Goal: Information Seeking & Learning: Learn about a topic

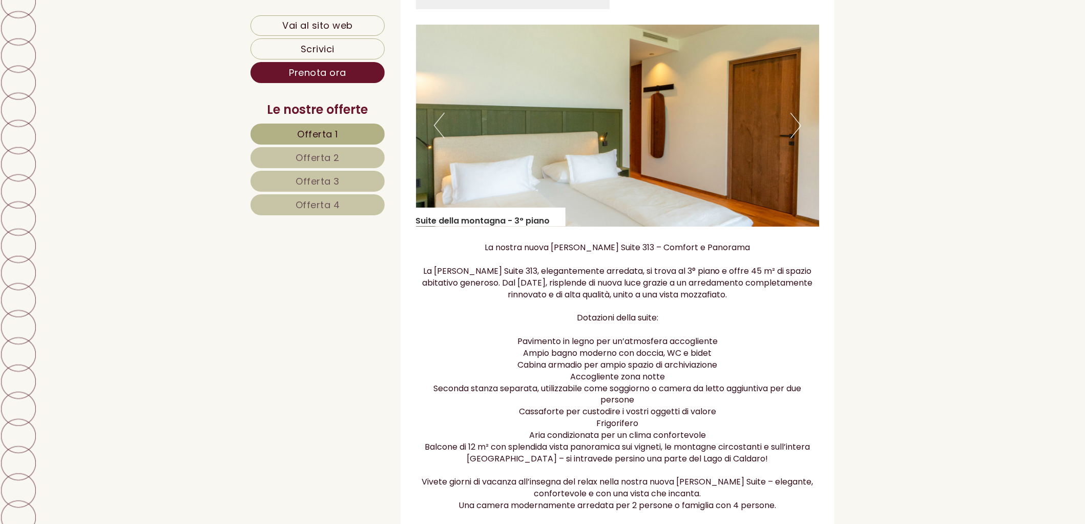
scroll to position [910, 0]
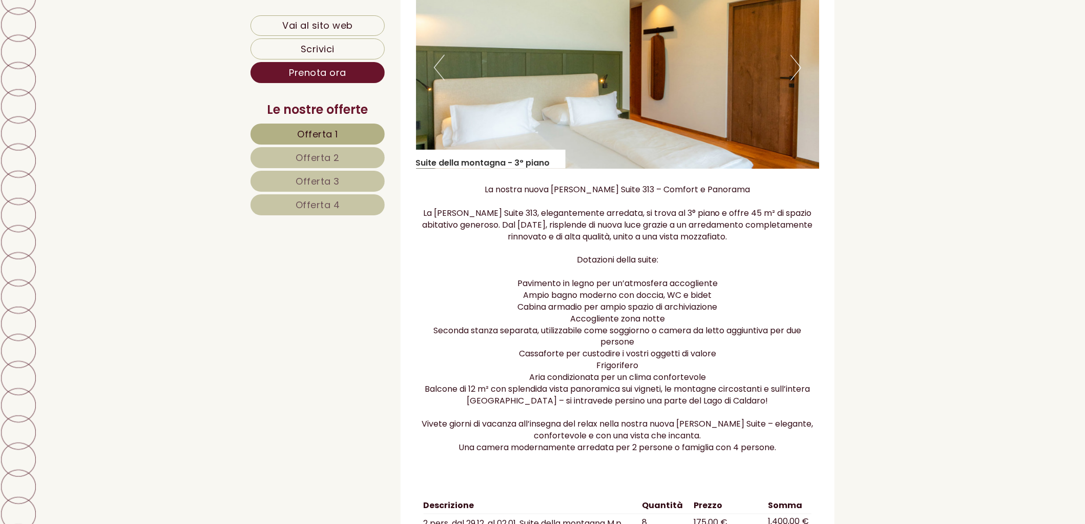
click at [787, 64] on img at bounding box center [618, 68] width 404 height 202
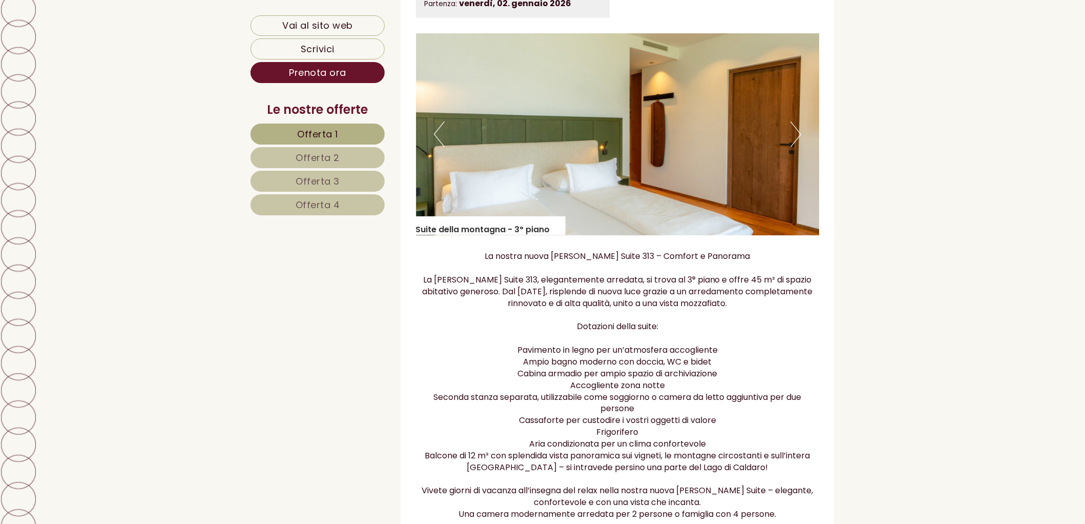
scroll to position [683, 0]
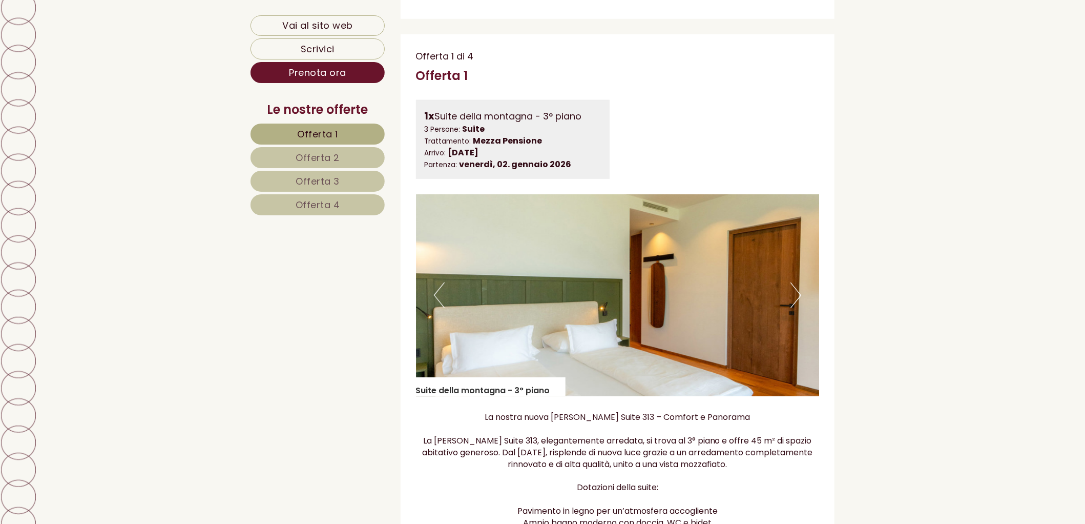
click at [799, 293] on button "Next" at bounding box center [795, 295] width 11 height 26
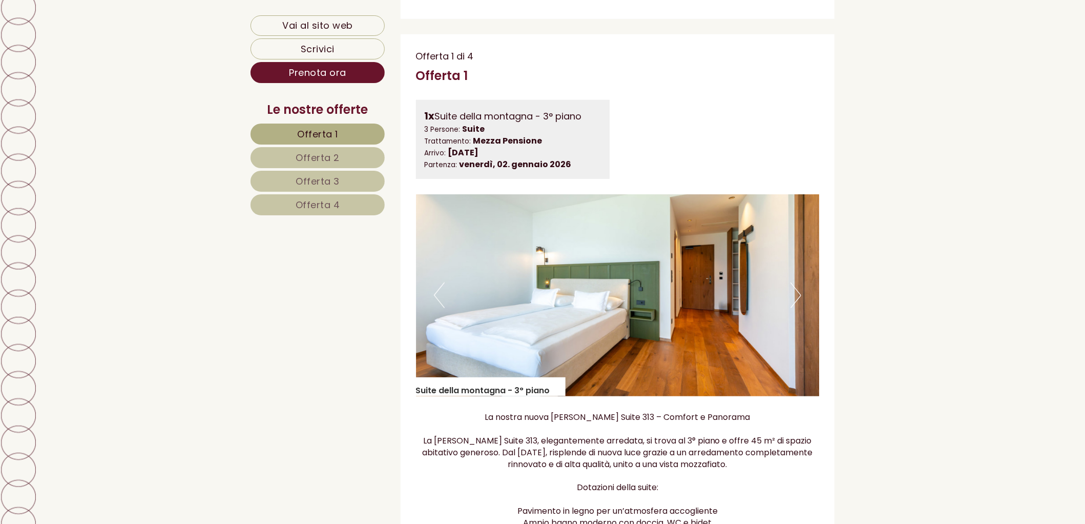
click at [802, 295] on img at bounding box center [618, 295] width 404 height 202
click at [799, 296] on button "Next" at bounding box center [795, 295] width 11 height 26
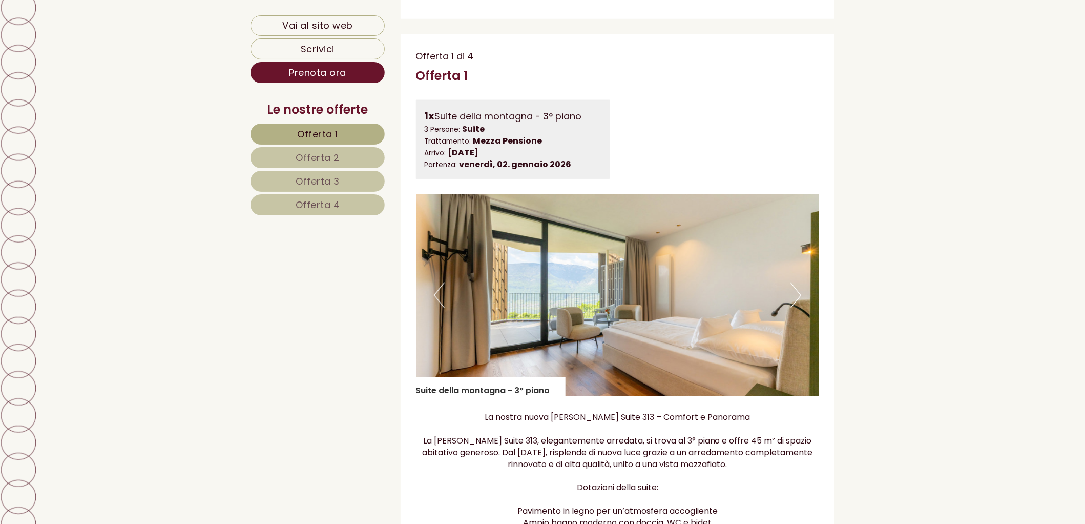
click at [797, 295] on button "Next" at bounding box center [795, 295] width 11 height 26
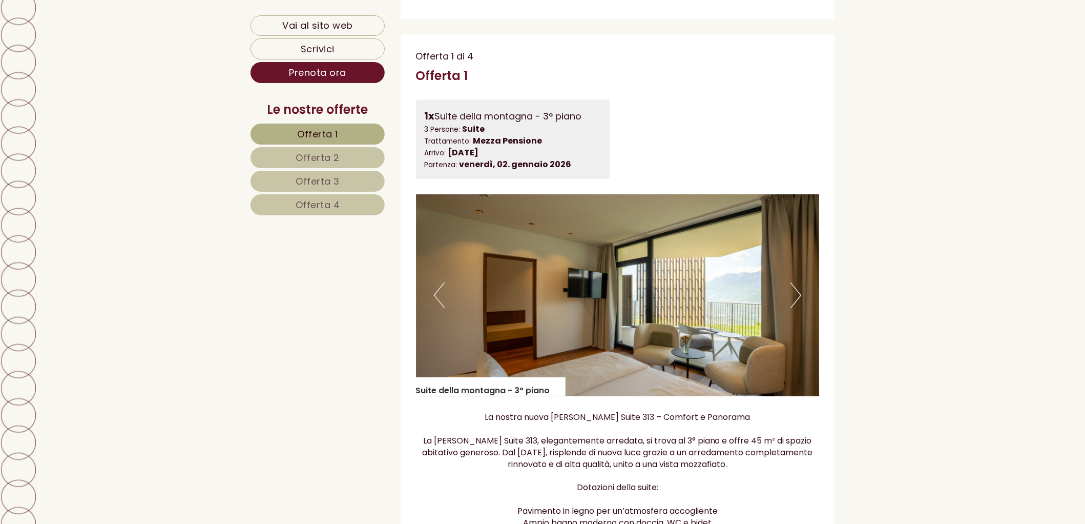
click at [797, 296] on button "Next" at bounding box center [795, 295] width 11 height 26
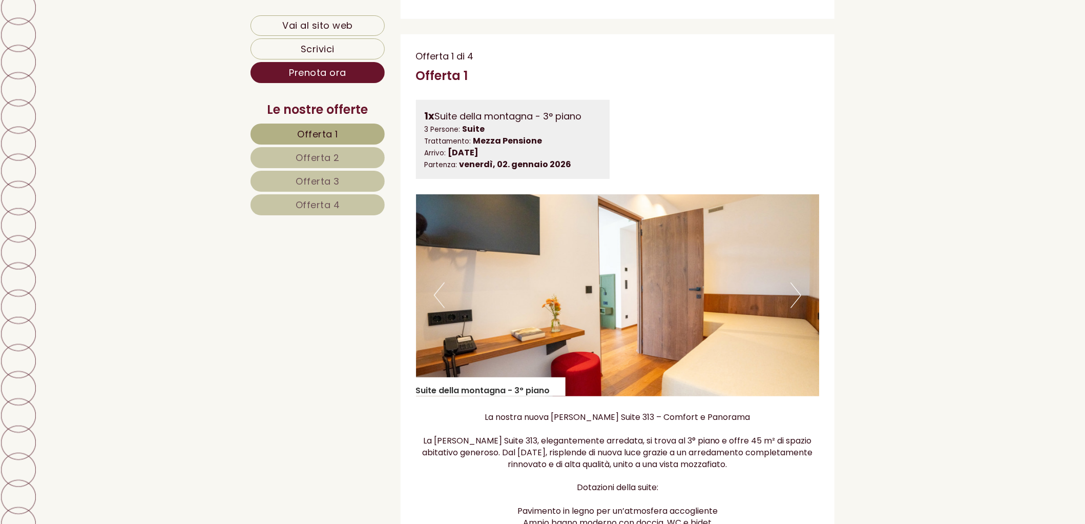
click at [797, 296] on button "Next" at bounding box center [795, 295] width 11 height 26
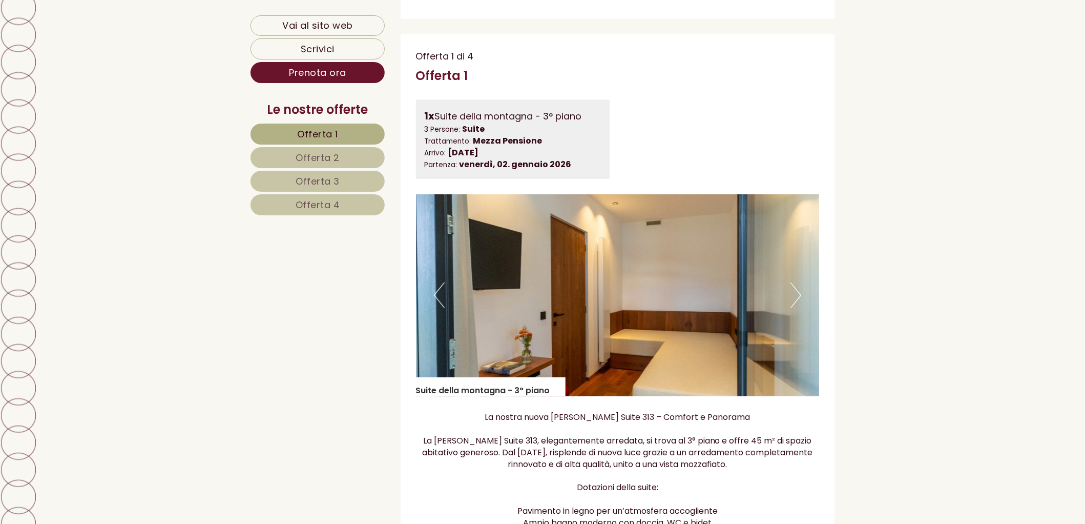
click at [798, 299] on button "Next" at bounding box center [795, 295] width 11 height 26
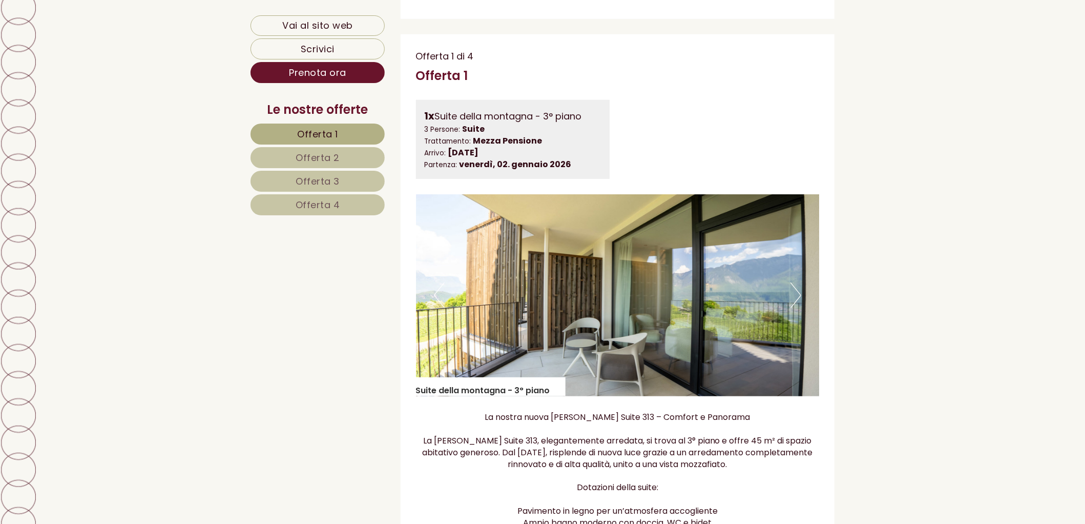
click at [794, 297] on button "Next" at bounding box center [795, 295] width 11 height 26
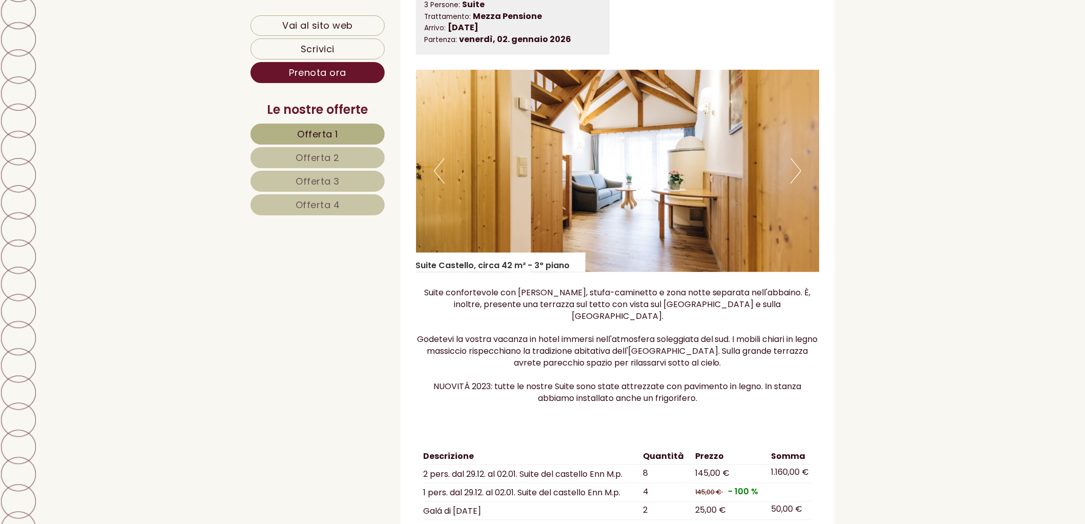
scroll to position [1707, 0]
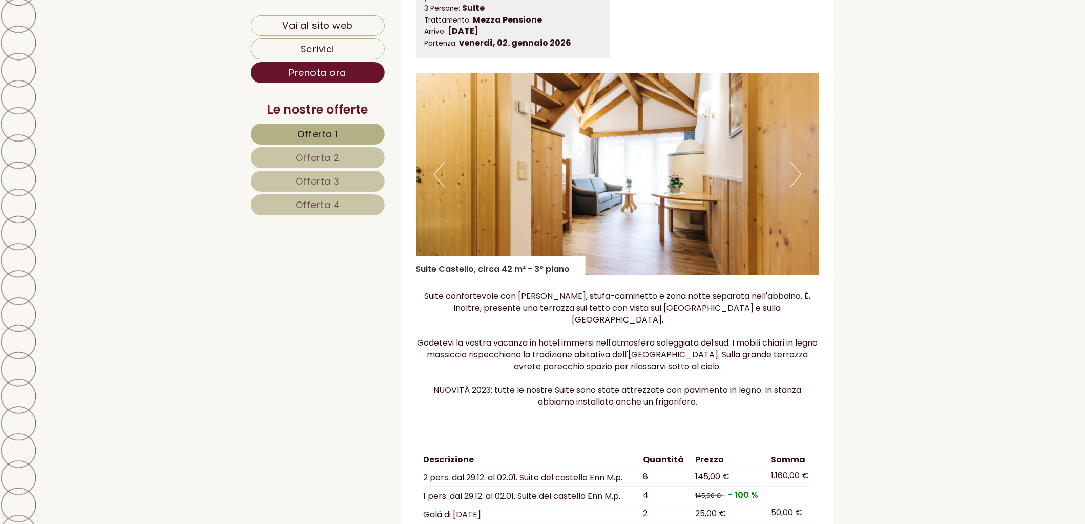
click at [799, 177] on button "Next" at bounding box center [795, 174] width 11 height 26
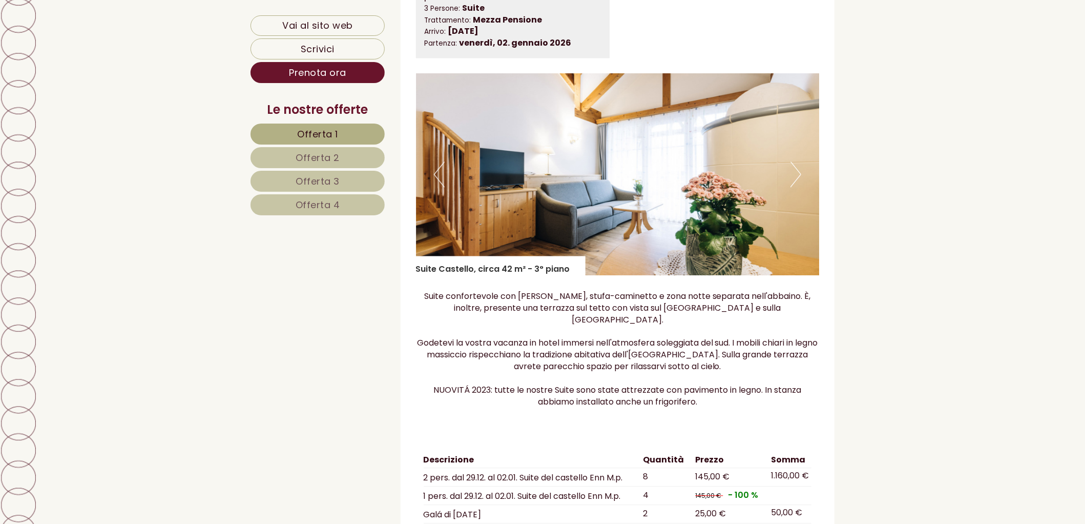
click at [799, 176] on button "Next" at bounding box center [795, 174] width 11 height 26
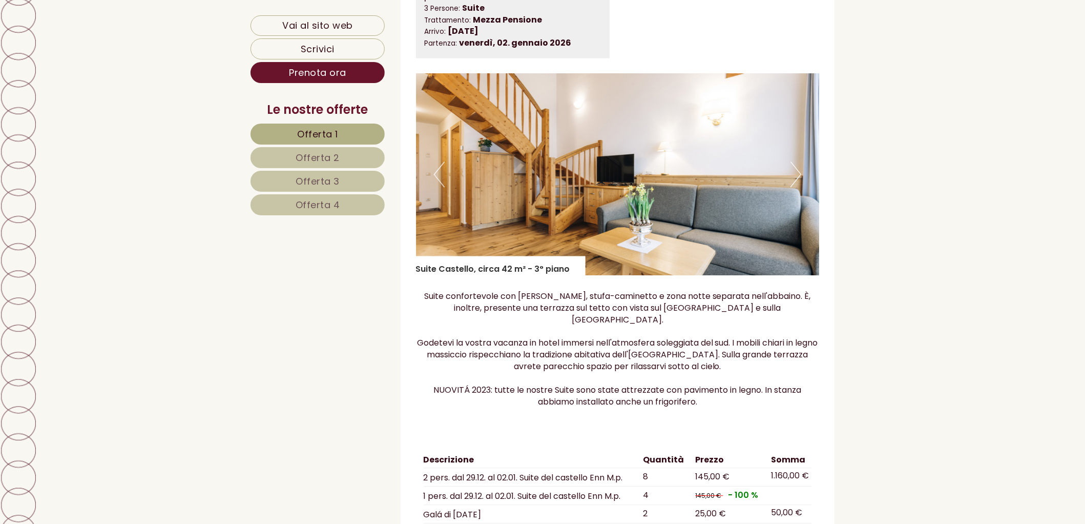
click at [799, 176] on button "Next" at bounding box center [795, 174] width 11 height 26
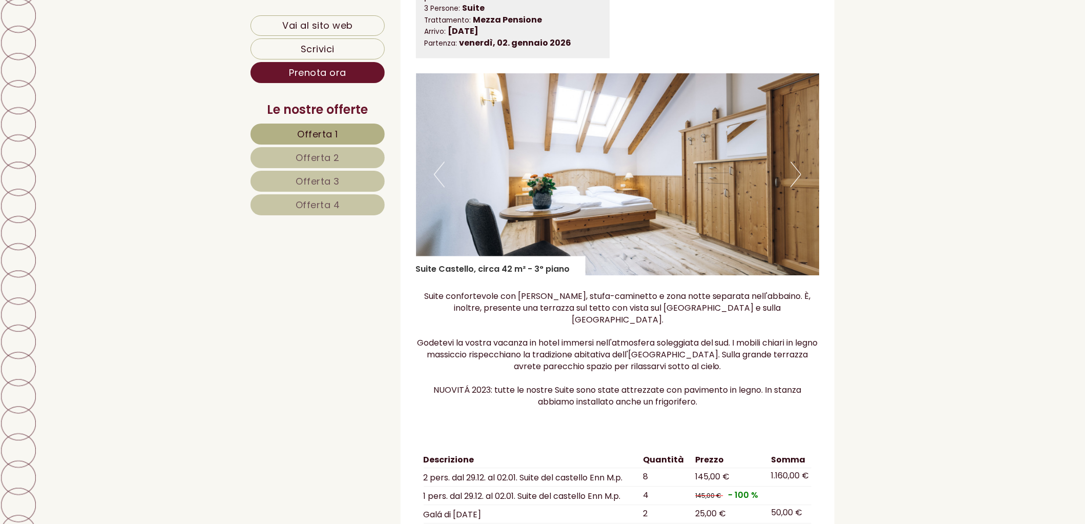
click at [798, 173] on button "Next" at bounding box center [795, 174] width 11 height 26
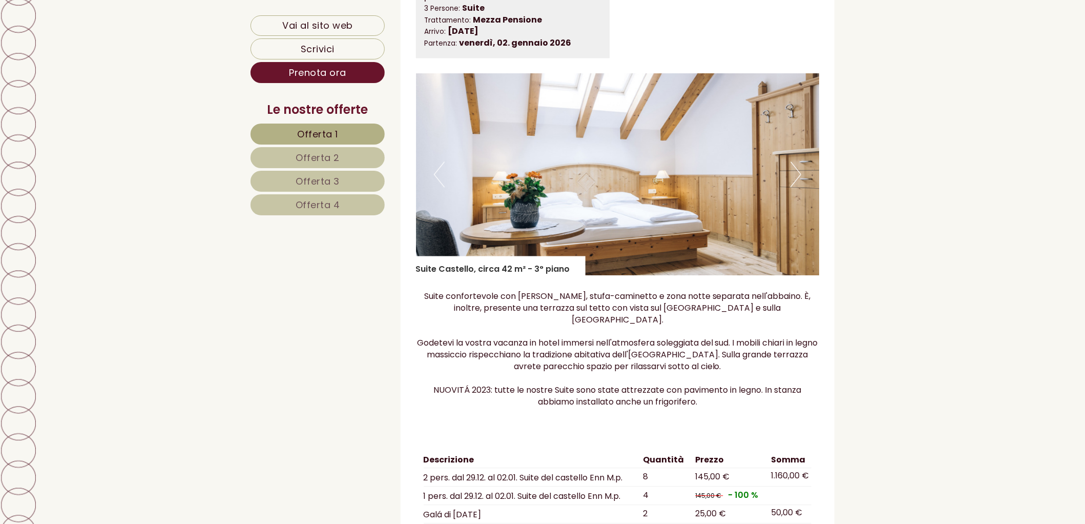
click at [798, 173] on button "Next" at bounding box center [795, 174] width 11 height 26
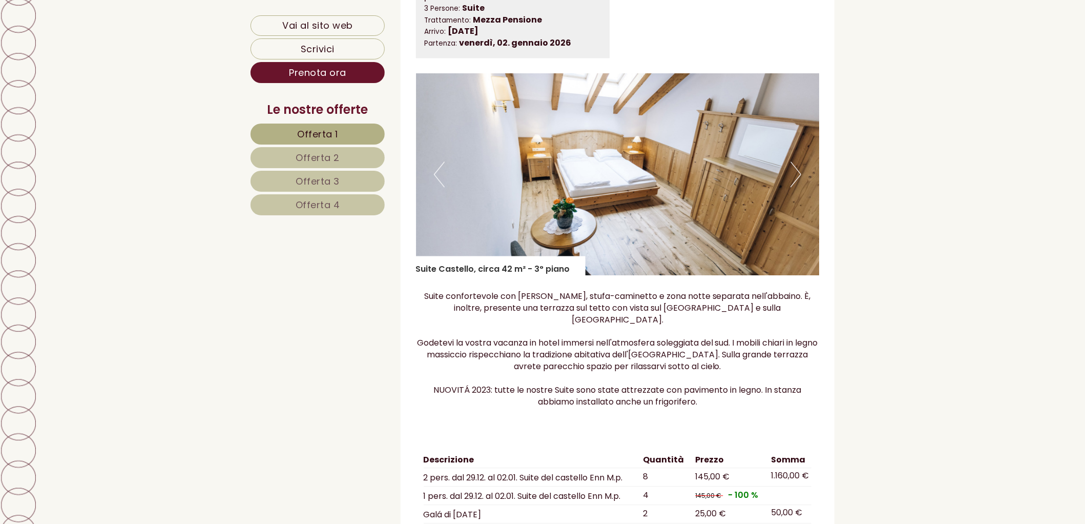
click at [798, 173] on button "Next" at bounding box center [795, 174] width 11 height 26
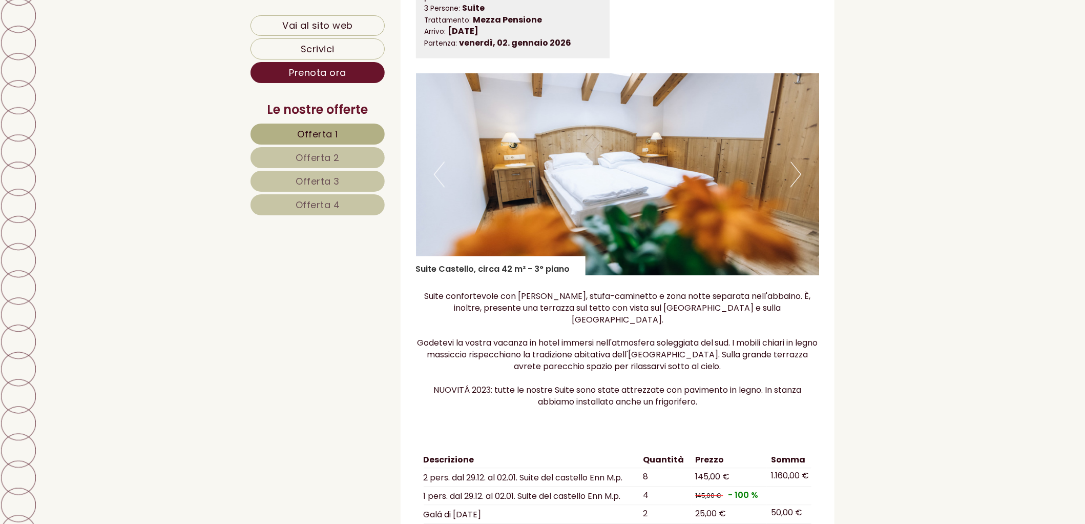
click at [798, 173] on button "Next" at bounding box center [795, 174] width 11 height 26
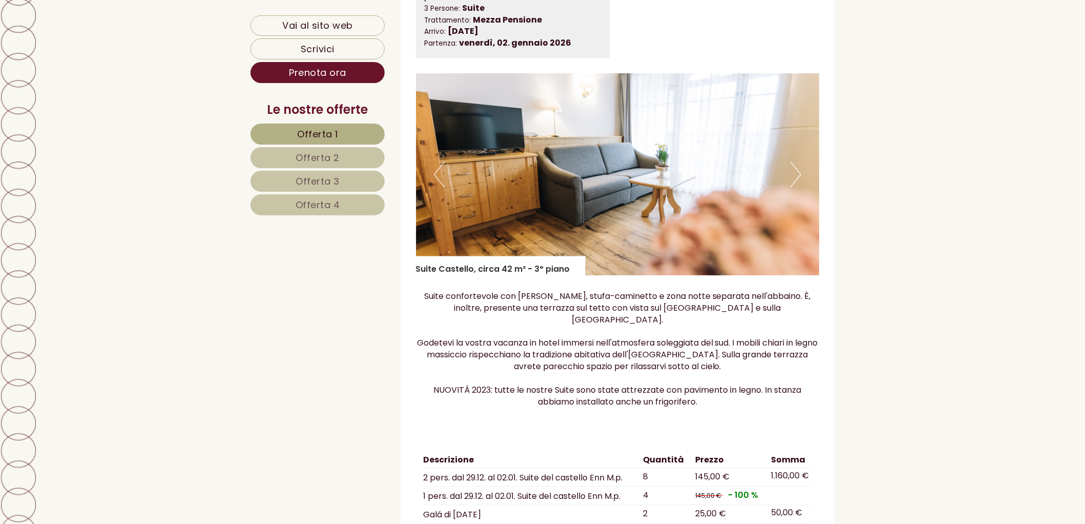
click at [798, 173] on button "Next" at bounding box center [795, 174] width 11 height 26
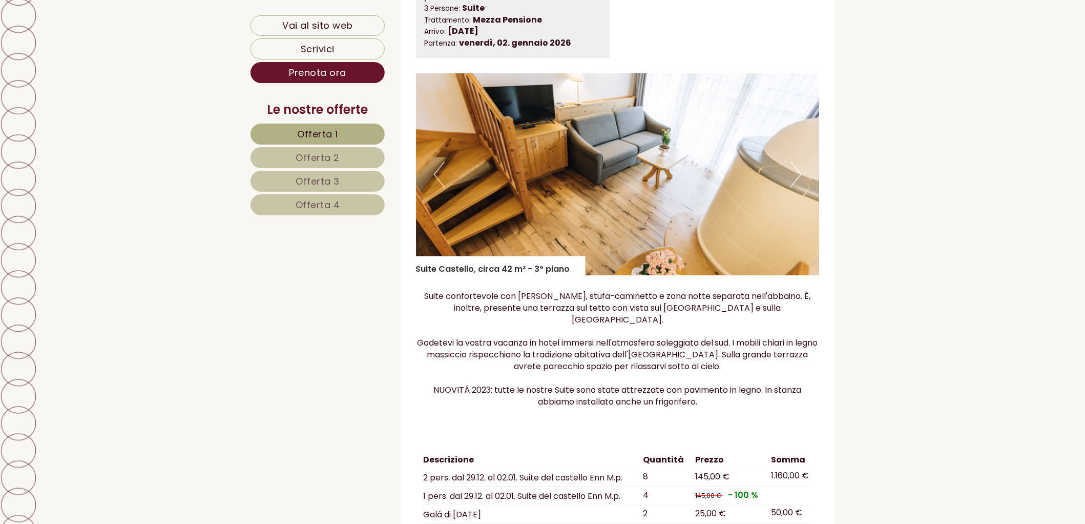
click at [798, 173] on button "Next" at bounding box center [795, 174] width 11 height 26
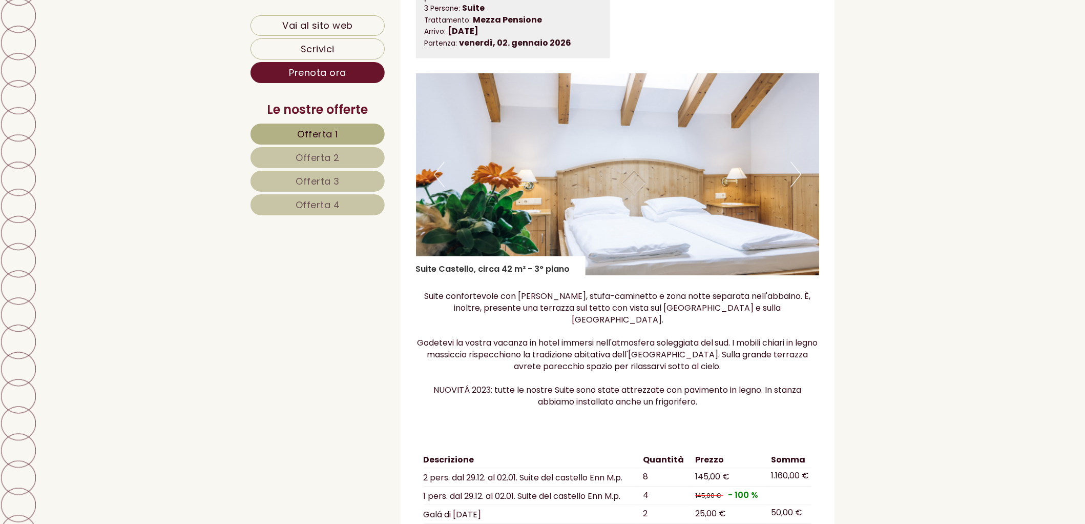
click at [798, 173] on button "Next" at bounding box center [795, 174] width 11 height 26
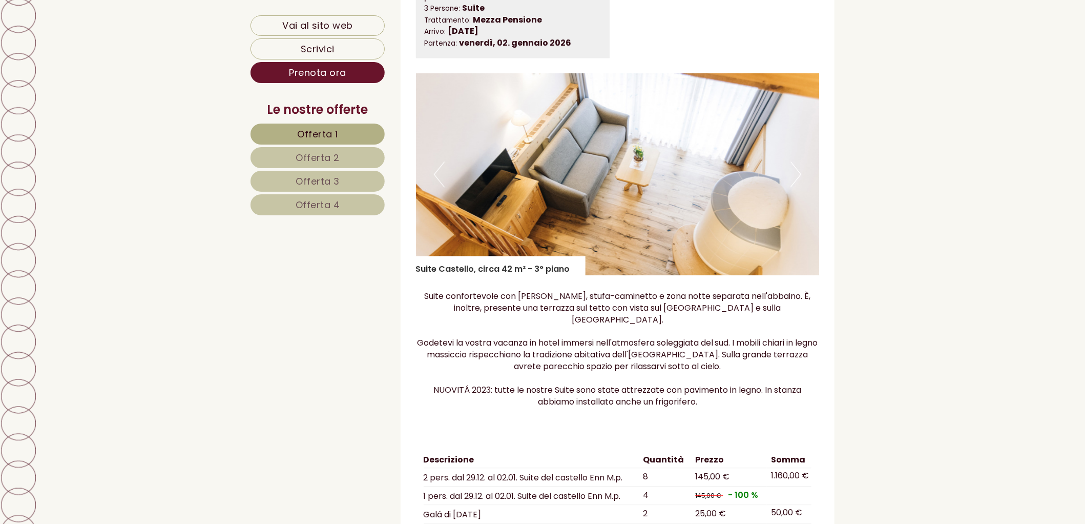
click at [798, 173] on button "Next" at bounding box center [795, 174] width 11 height 26
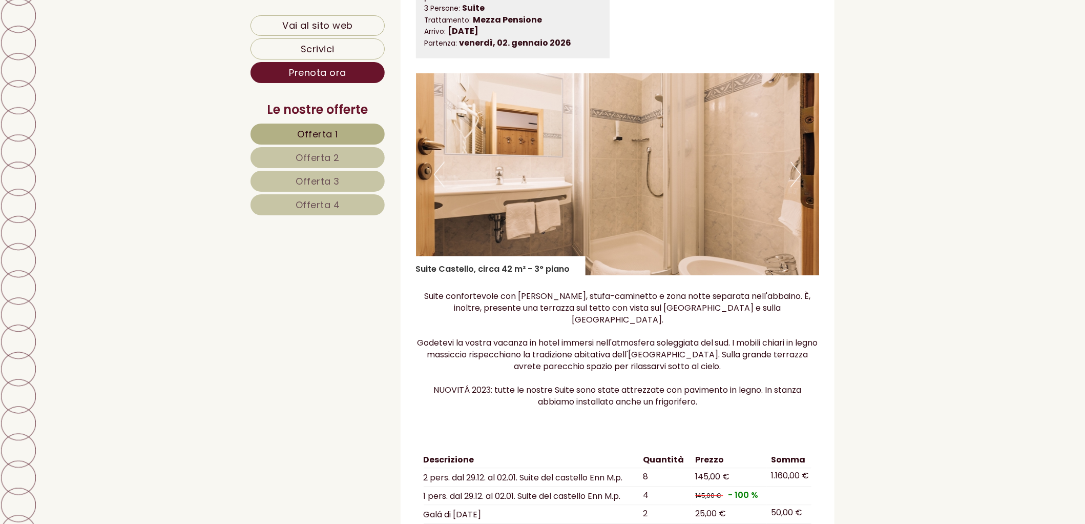
click at [798, 173] on button "Next" at bounding box center [795, 174] width 11 height 26
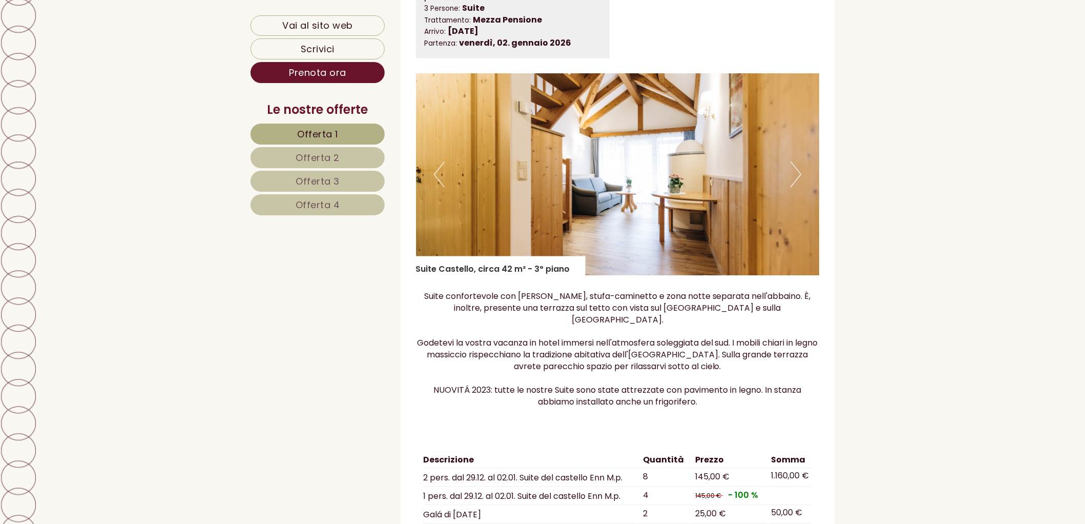
click at [444, 173] on button "Previous" at bounding box center [439, 174] width 11 height 26
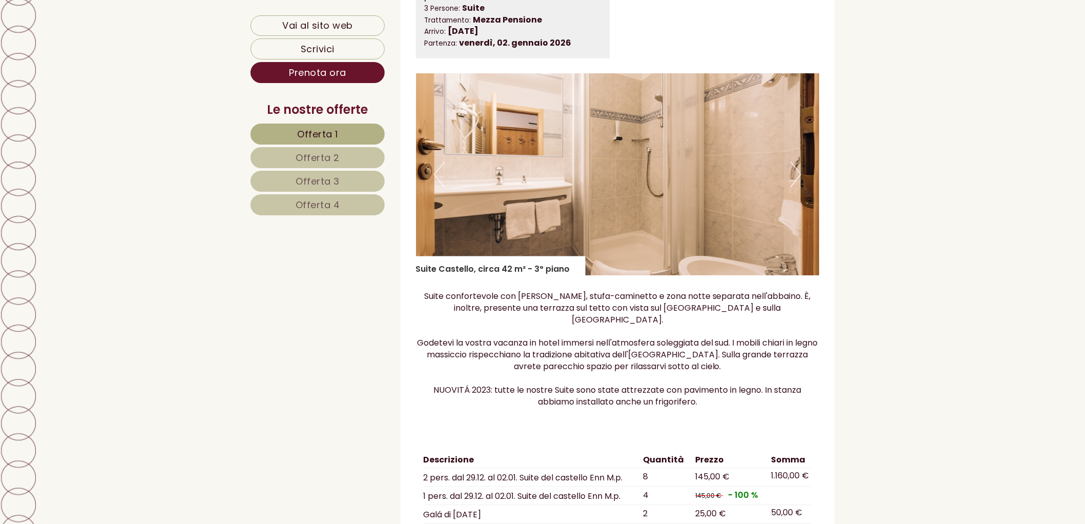
click at [797, 176] on button "Next" at bounding box center [795, 174] width 11 height 26
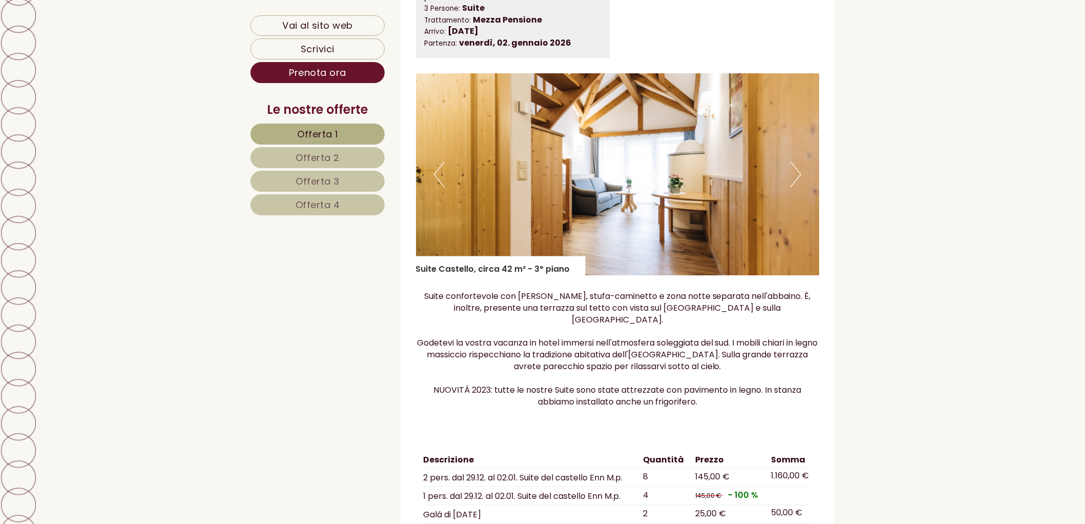
click at [797, 176] on button "Next" at bounding box center [795, 174] width 11 height 26
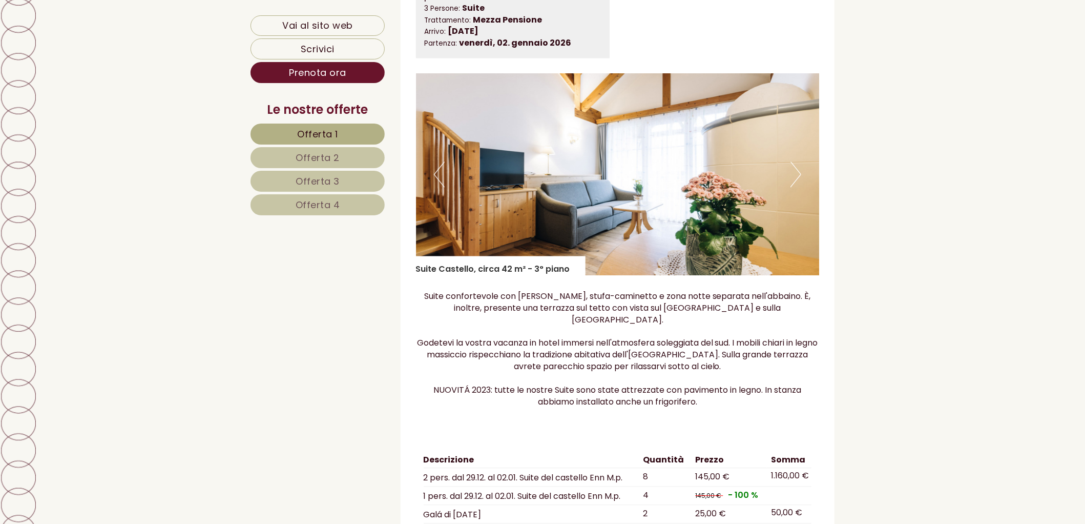
click at [797, 176] on button "Next" at bounding box center [795, 174] width 11 height 26
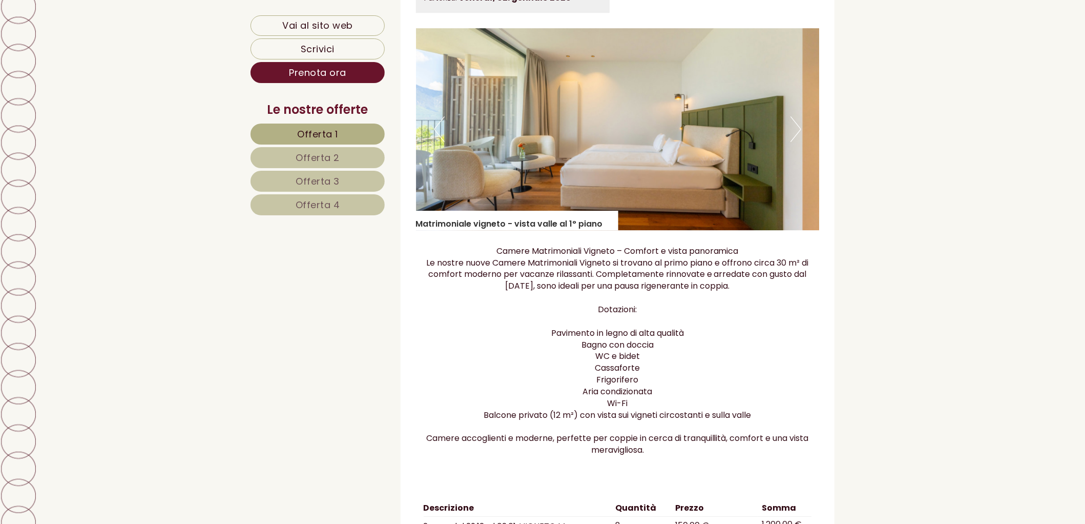
scroll to position [2277, 0]
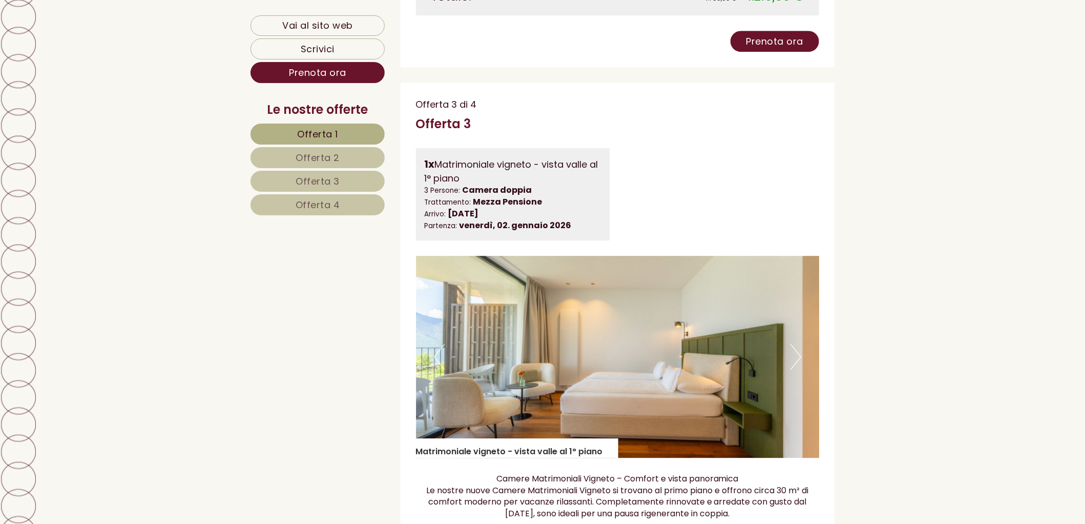
click at [797, 346] on button "Next" at bounding box center [795, 357] width 11 height 26
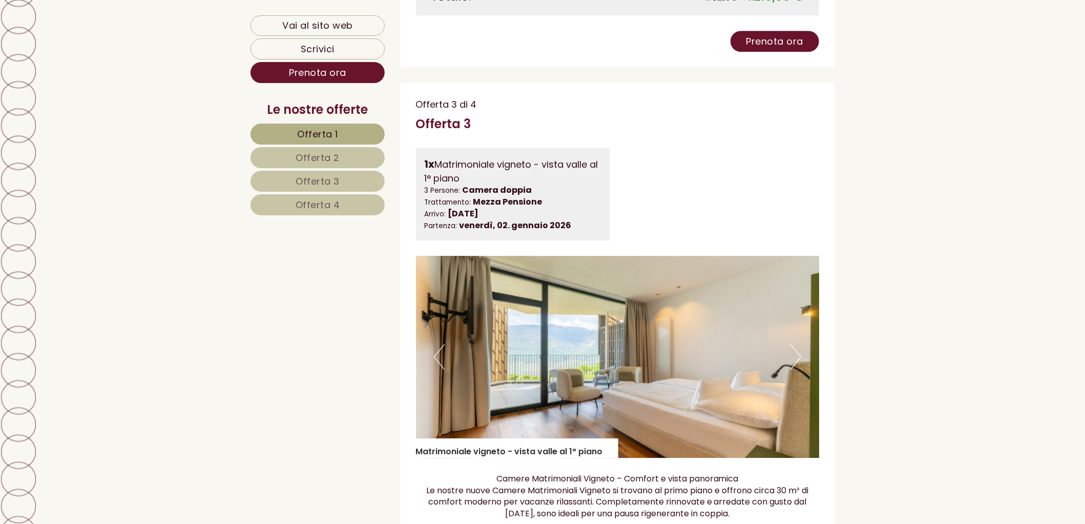
click at [797, 346] on button "Next" at bounding box center [795, 357] width 11 height 26
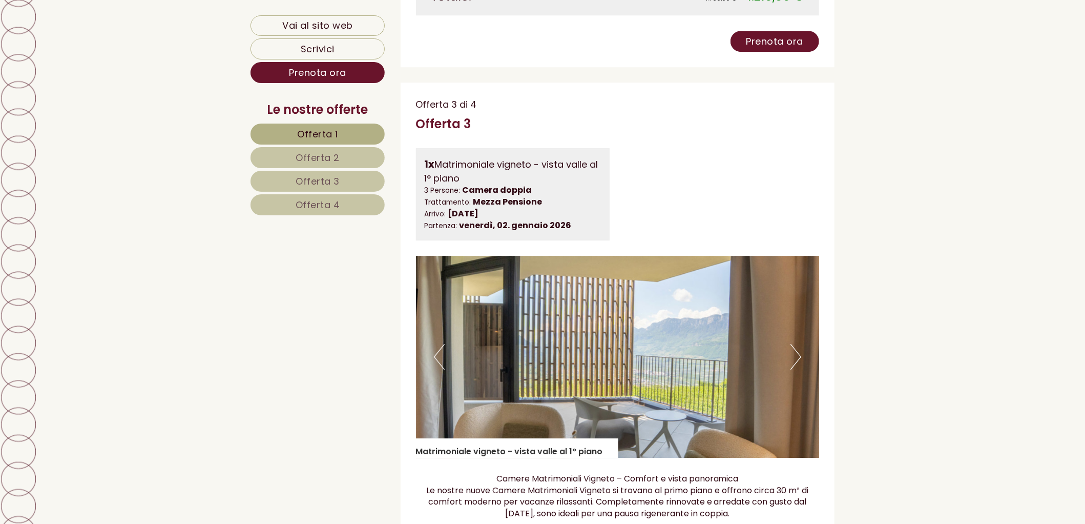
click at [797, 346] on button "Next" at bounding box center [795, 357] width 11 height 26
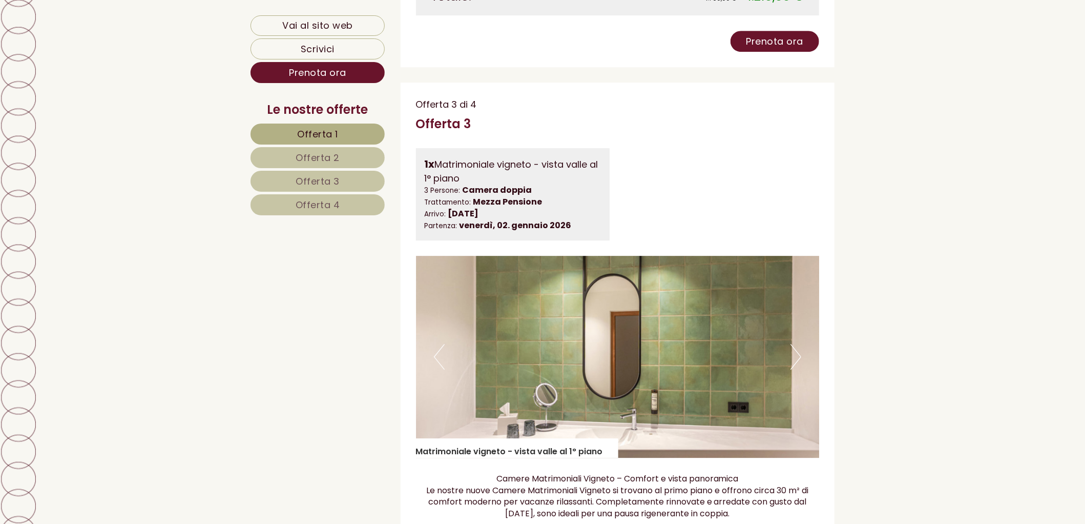
click at [797, 346] on button "Next" at bounding box center [795, 357] width 11 height 26
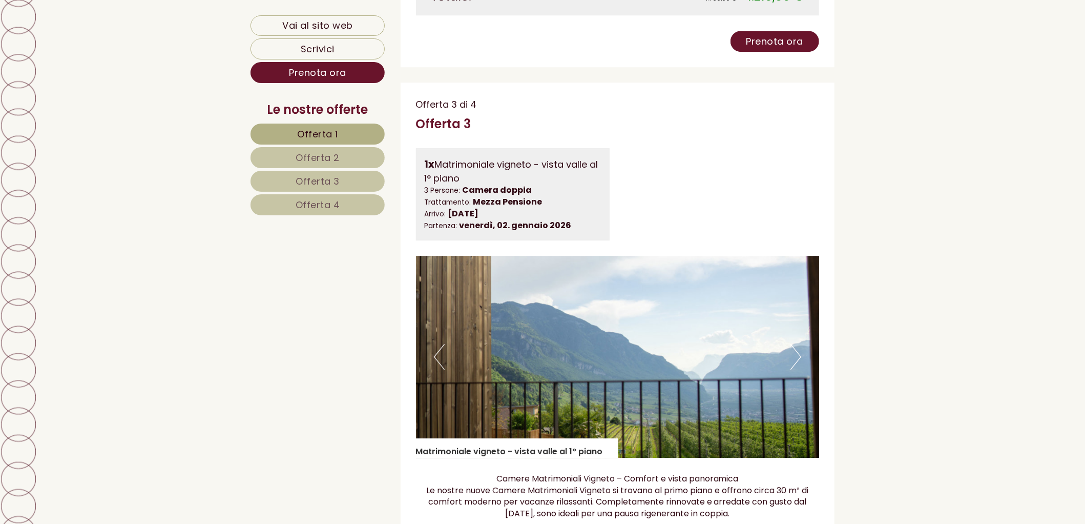
click at [797, 346] on button "Next" at bounding box center [795, 357] width 11 height 26
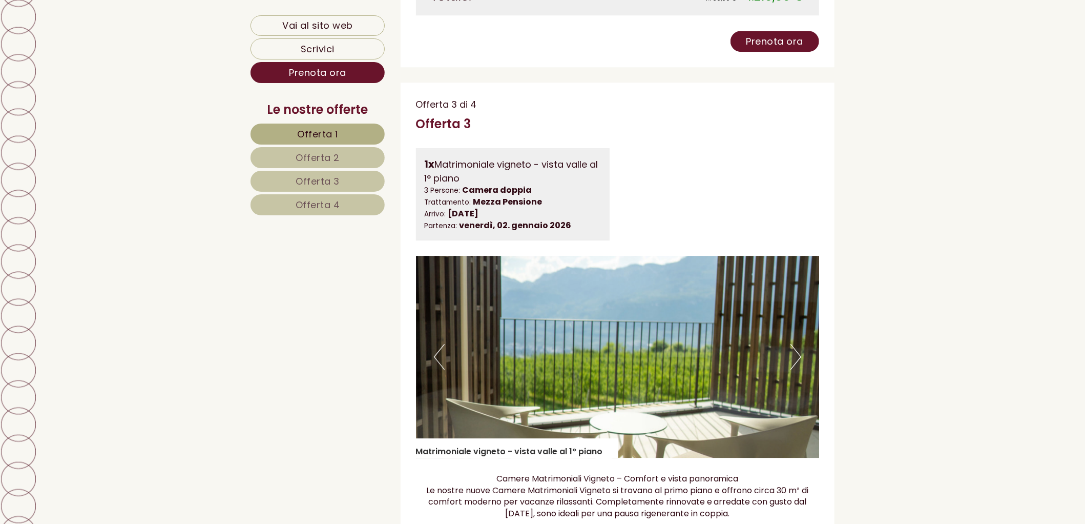
click at [797, 346] on button "Next" at bounding box center [795, 357] width 11 height 26
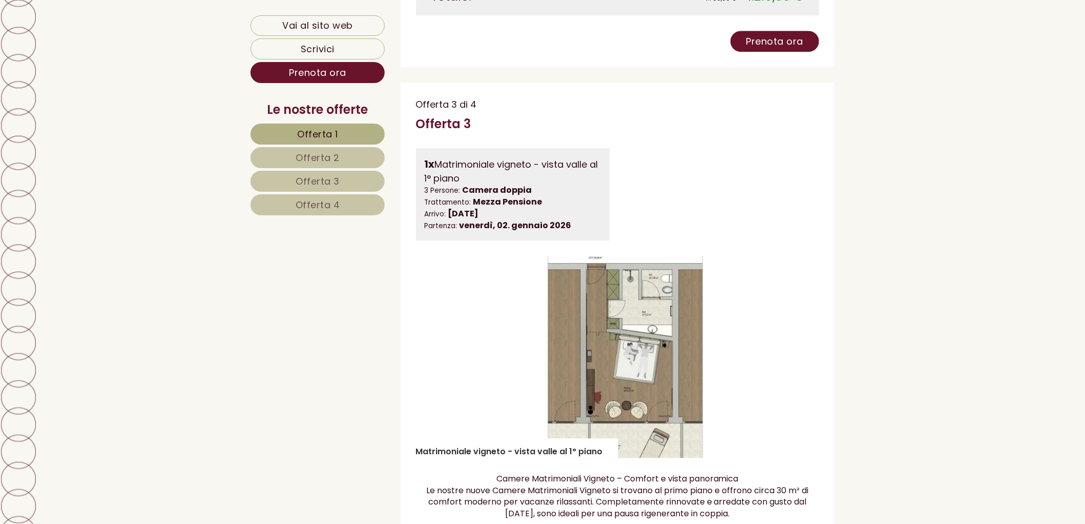
click at [799, 344] on button "Next" at bounding box center [795, 357] width 11 height 26
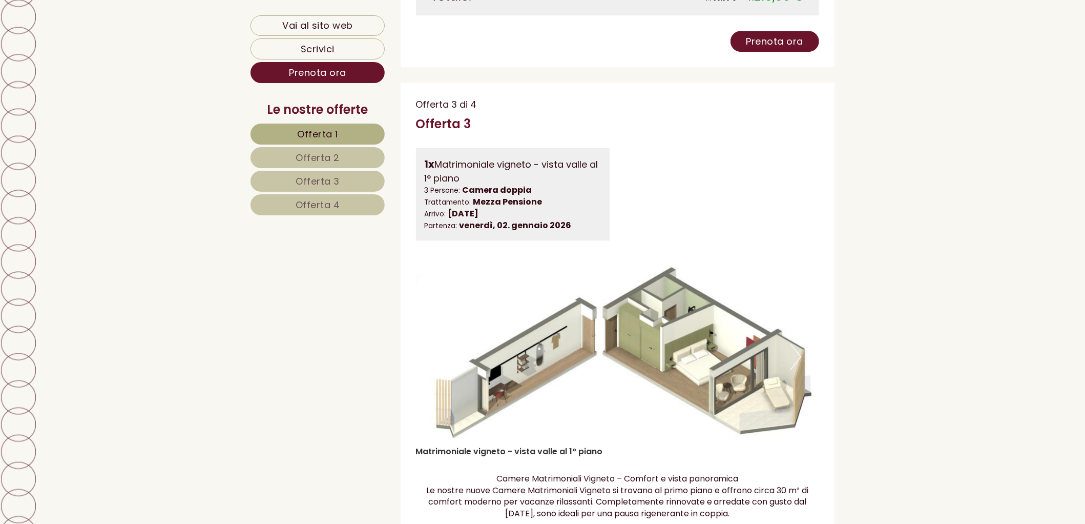
click at [797, 344] on button "Next" at bounding box center [795, 357] width 11 height 26
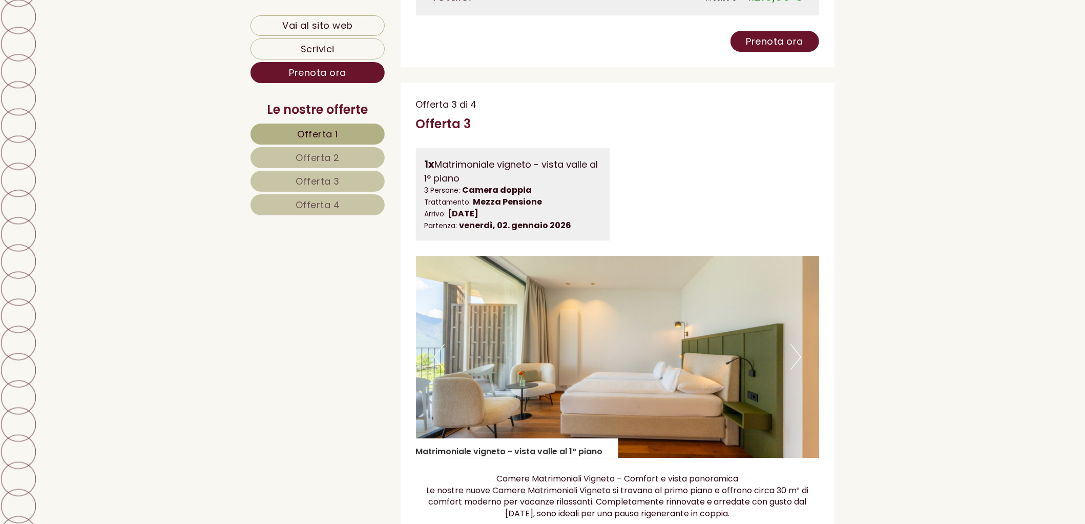
click at [797, 344] on button "Next" at bounding box center [795, 357] width 11 height 26
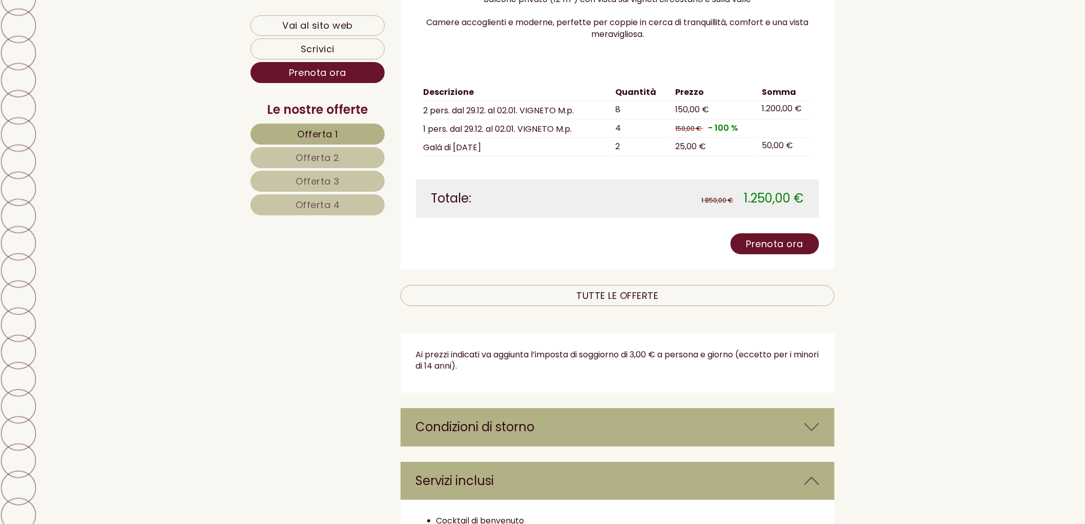
scroll to position [2846, 0]
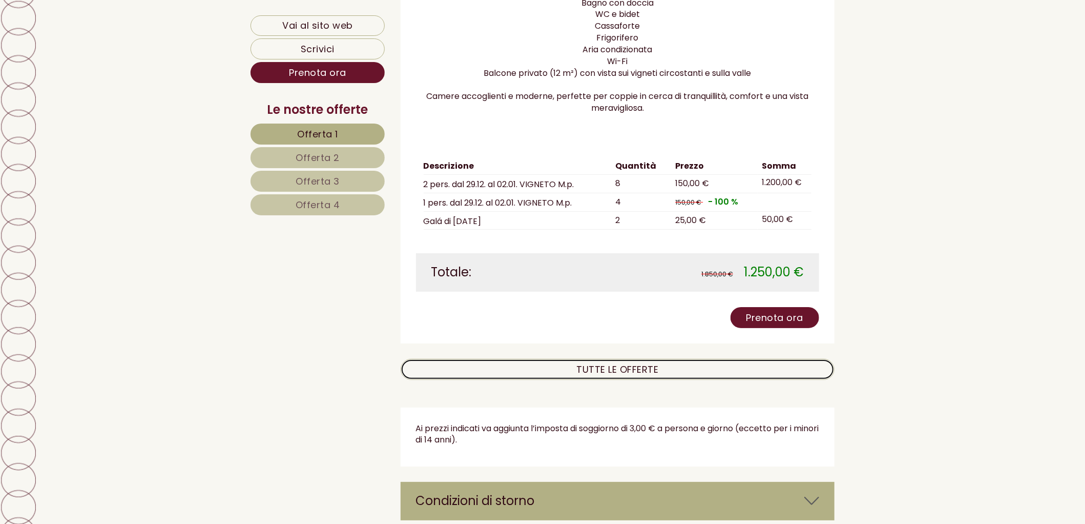
click at [665, 359] on link "TUTTE LE OFFERTE" at bounding box center [618, 369] width 434 height 21
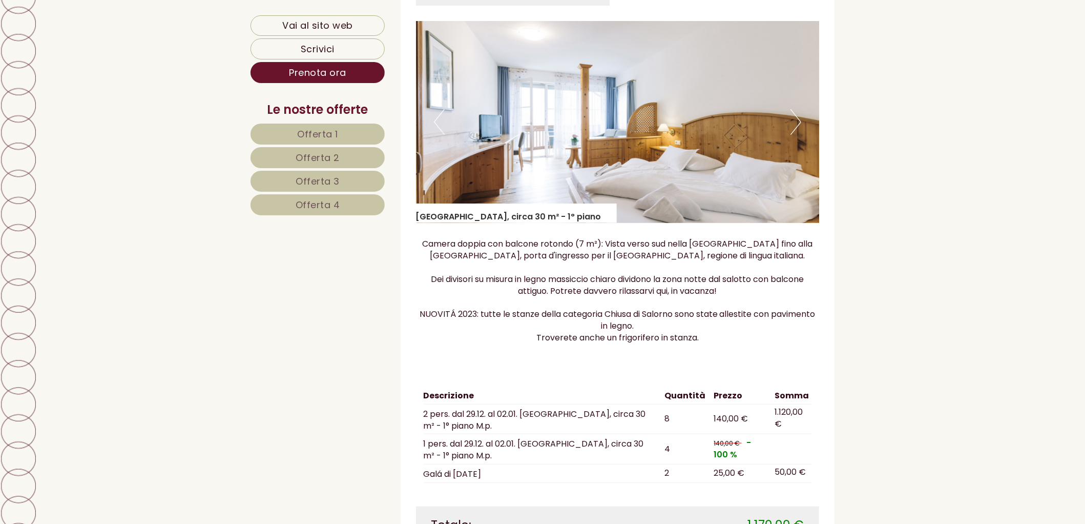
scroll to position [3336, 0]
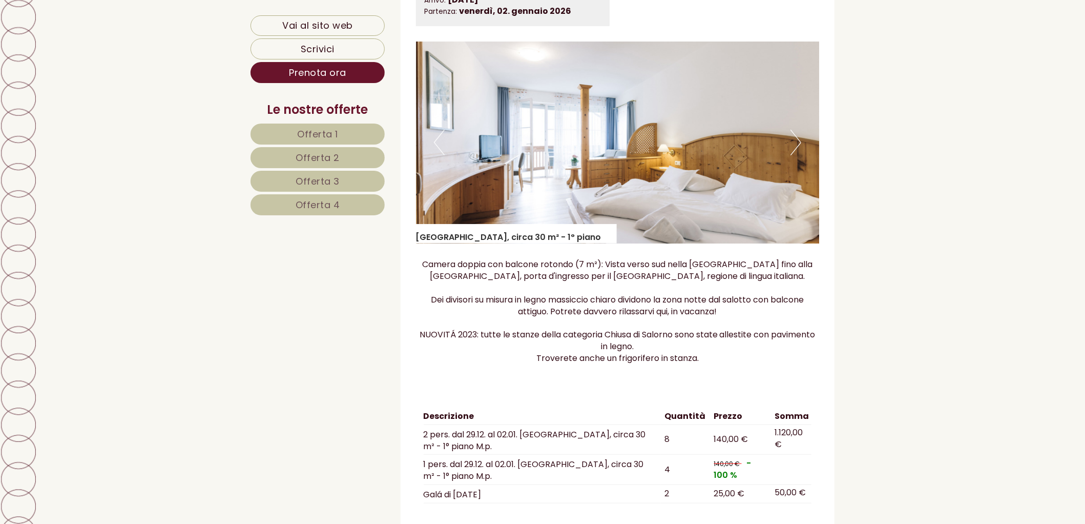
click at [795, 133] on button "Next" at bounding box center [795, 143] width 11 height 26
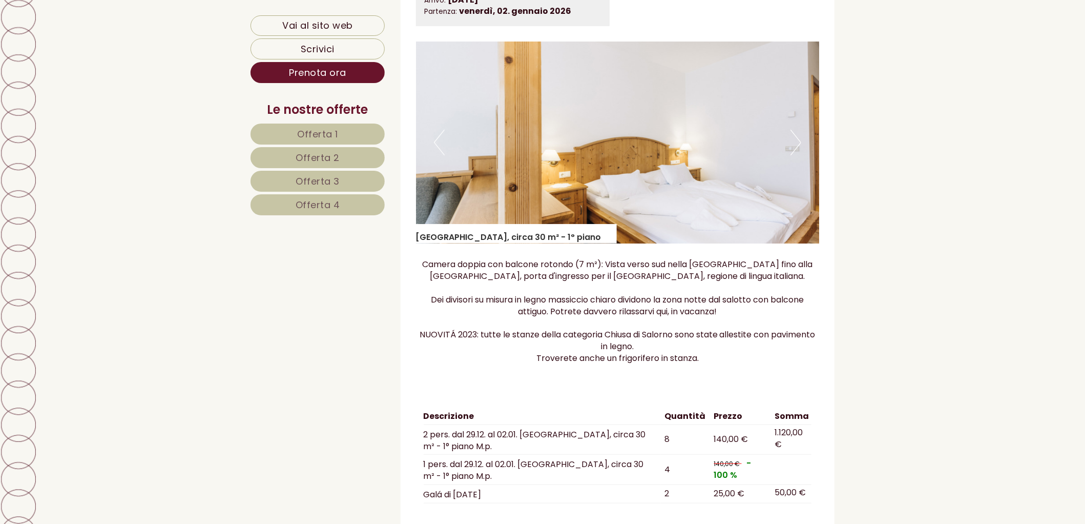
click at [795, 133] on button "Next" at bounding box center [795, 143] width 11 height 26
